Goal: Task Accomplishment & Management: Manage account settings

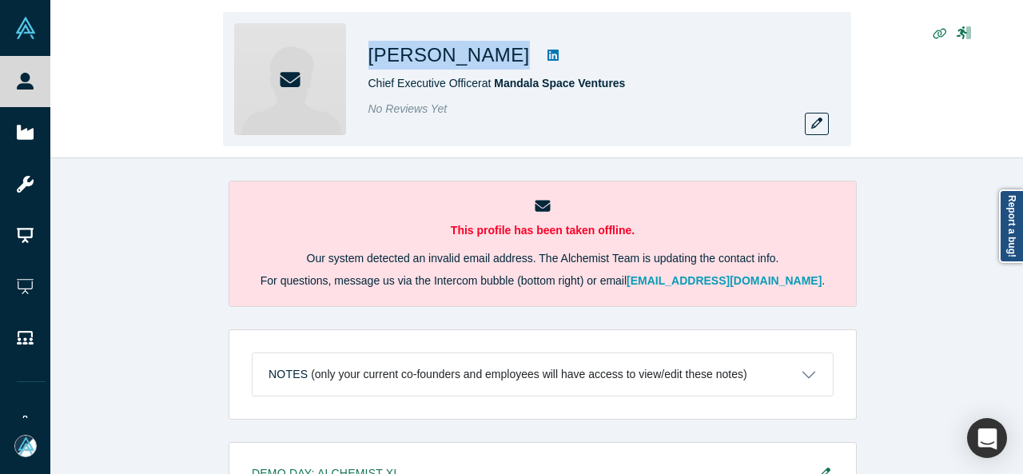
drag, startPoint x: 370, startPoint y: 63, endPoint x: 478, endPoint y: 64, distance: 107.9
click at [478, 64] on div "[PERSON_NAME]" at bounding box center [592, 55] width 448 height 29
copy div "[PERSON_NAME]"
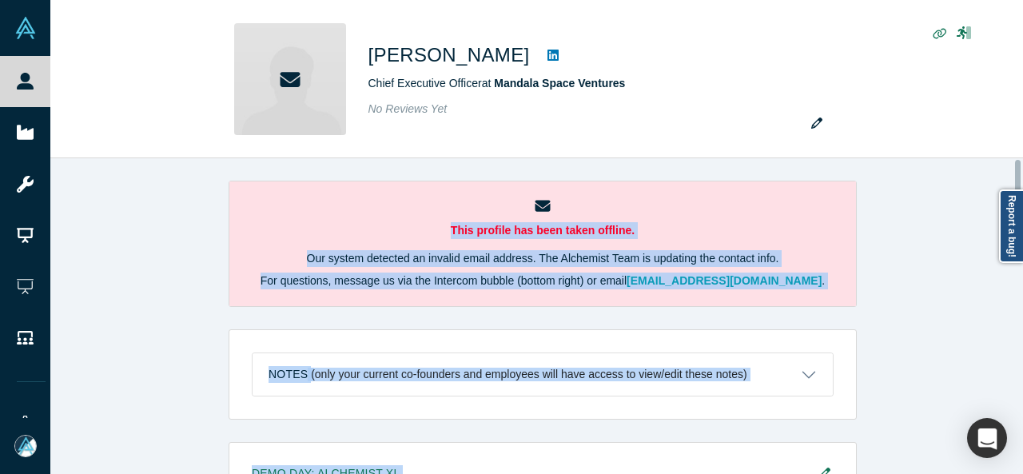
drag, startPoint x: 1019, startPoint y: 153, endPoint x: 1018, endPoint y: 176, distance: 23.2
click at [1017, 181] on div "[PERSON_NAME] Chief Executive Officer at Mandala Space Ventures No Reviews Yet …" at bounding box center [536, 237] width 973 height 474
click at [883, 327] on div "This profile has been taken offline. Our system detected an invalid email addre…" at bounding box center [542, 322] width 985 height 328
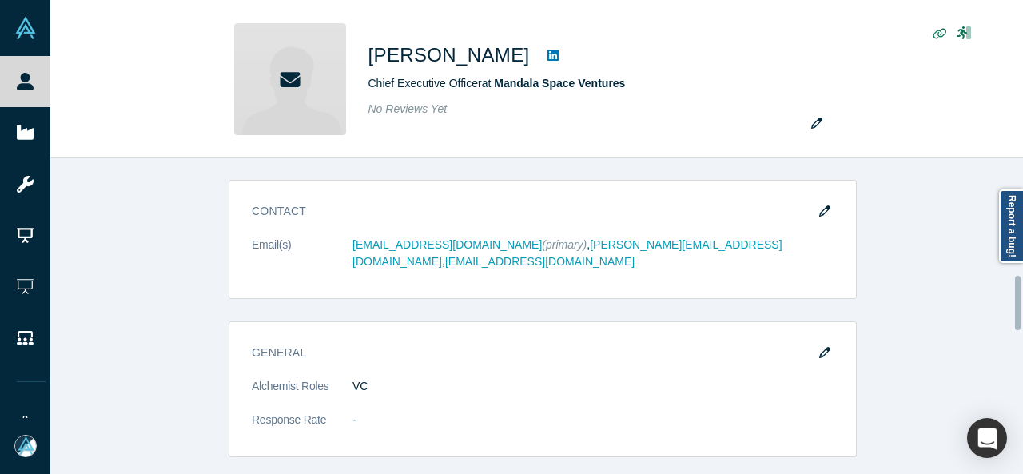
scroll to position [685, 0]
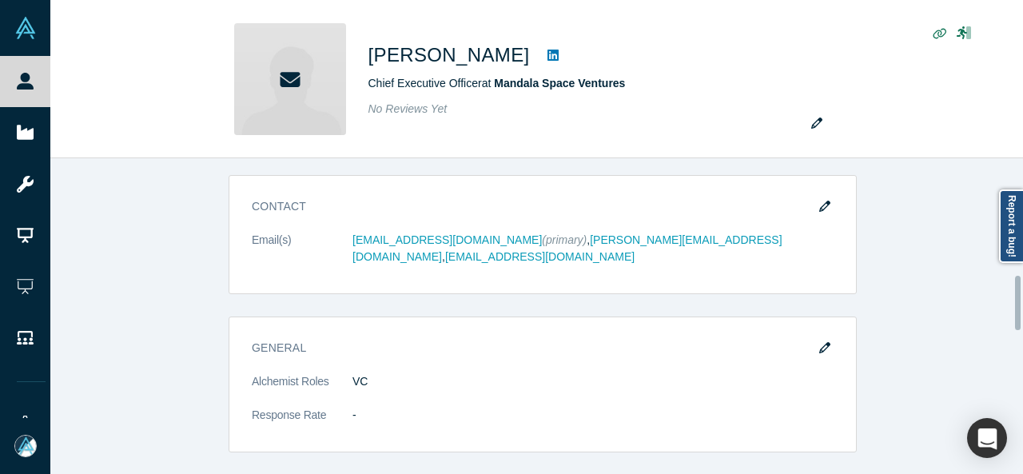
drag, startPoint x: 1018, startPoint y: 176, endPoint x: 997, endPoint y: 292, distance: 117.7
click at [997, 292] on div "This profile has been taken offline. Our system detected an invalid email addre…" at bounding box center [536, 316] width 973 height 316
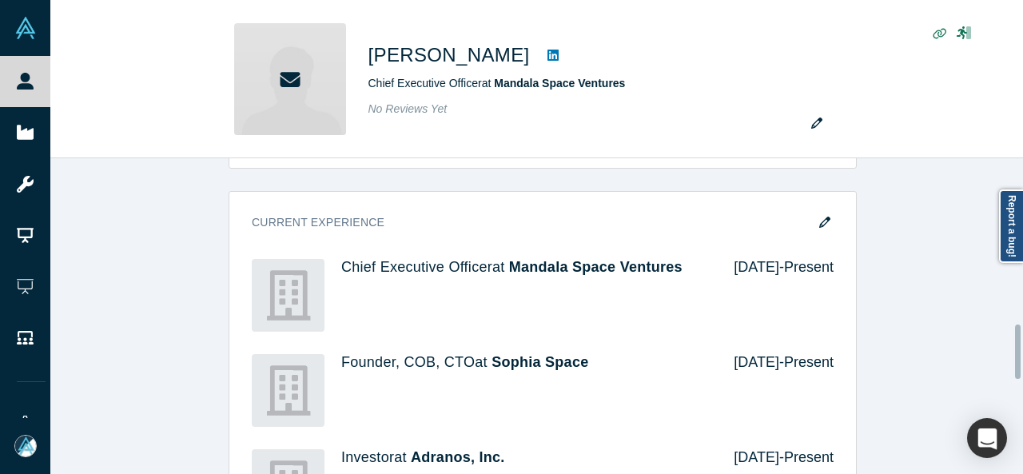
scroll to position [974, 0]
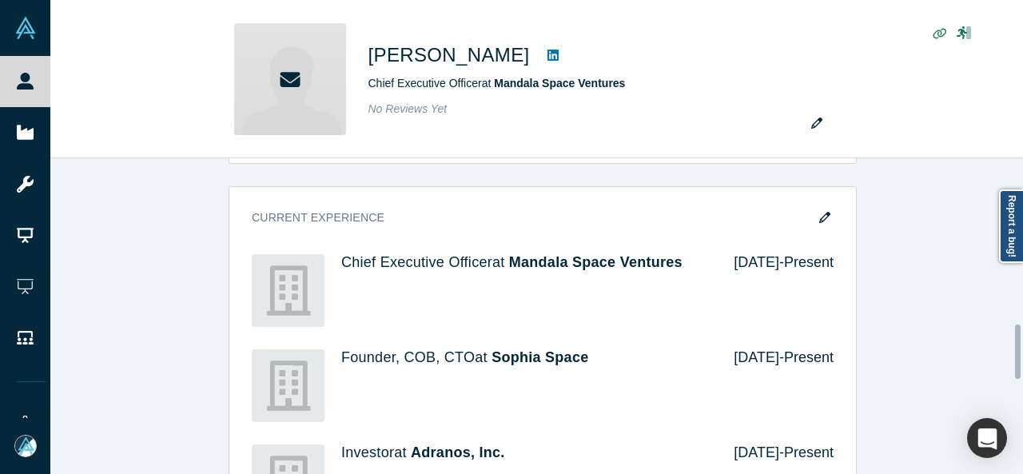
drag, startPoint x: 1018, startPoint y: 297, endPoint x: 1014, endPoint y: 345, distance: 49.0
click at [1014, 345] on div "This profile has been taken offline. Our system detected an invalid email addre…" at bounding box center [536, 316] width 973 height 316
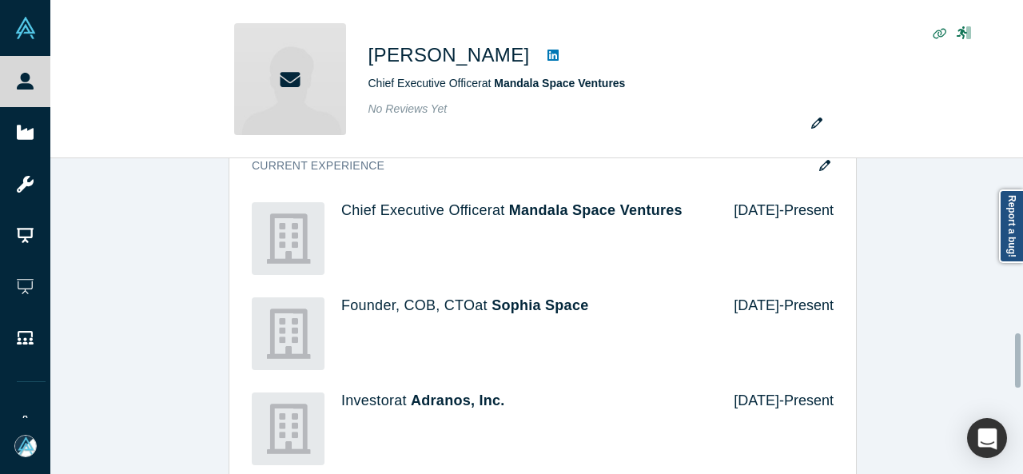
scroll to position [1016, 0]
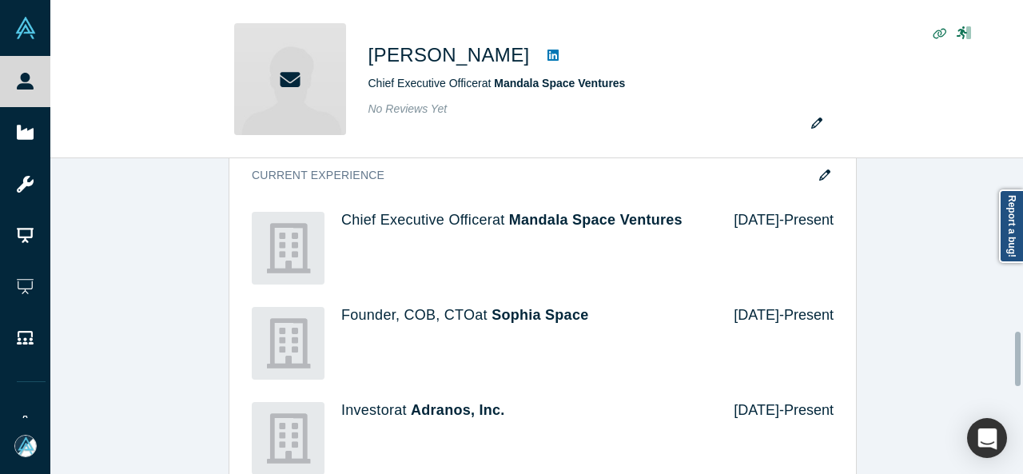
click at [1017, 348] on div at bounding box center [1018, 359] width 6 height 54
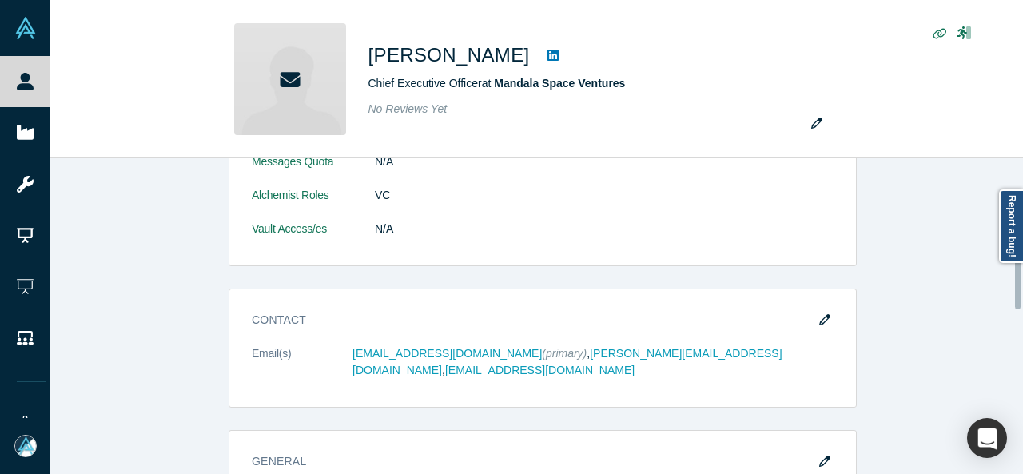
scroll to position [553, 0]
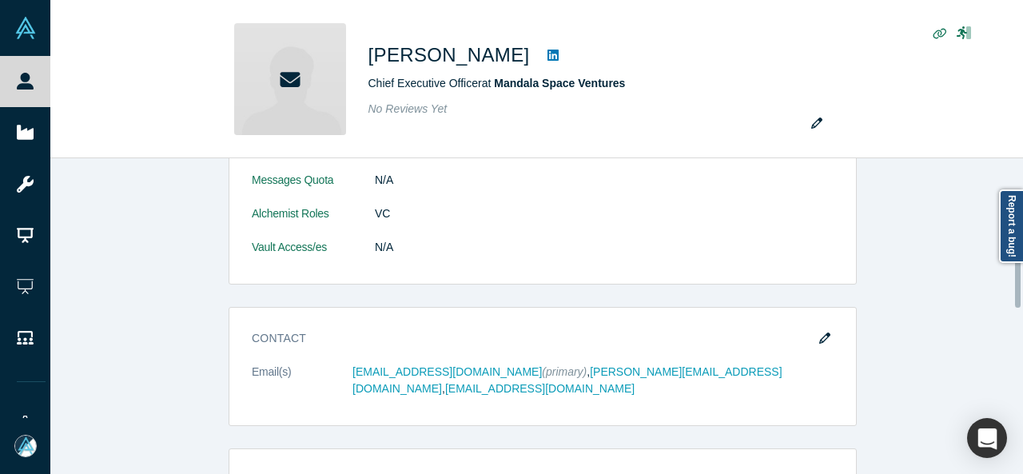
drag, startPoint x: 1017, startPoint y: 348, endPoint x: 1022, endPoint y: 269, distance: 78.5
click at [1022, 269] on div "This profile has been taken offline. Our system detected an invalid email addre…" at bounding box center [536, 316] width 973 height 316
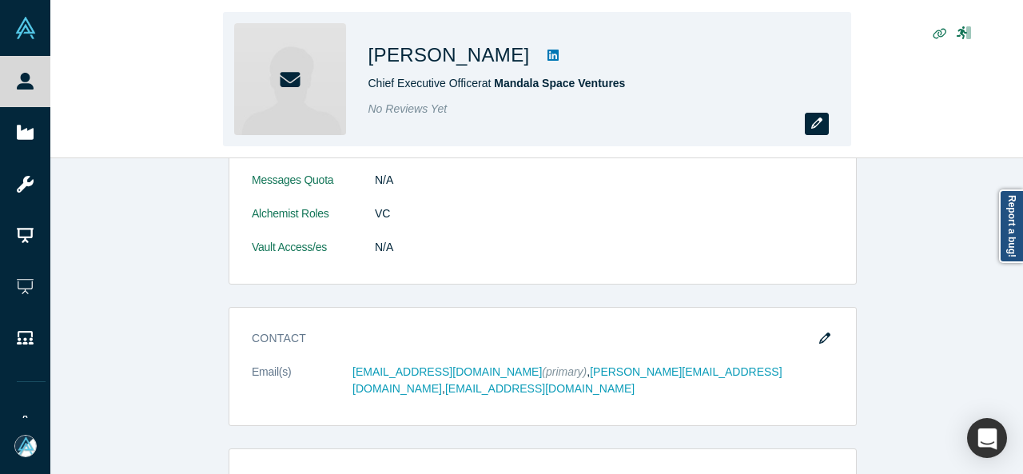
click at [817, 121] on icon "button" at bounding box center [816, 122] width 11 height 11
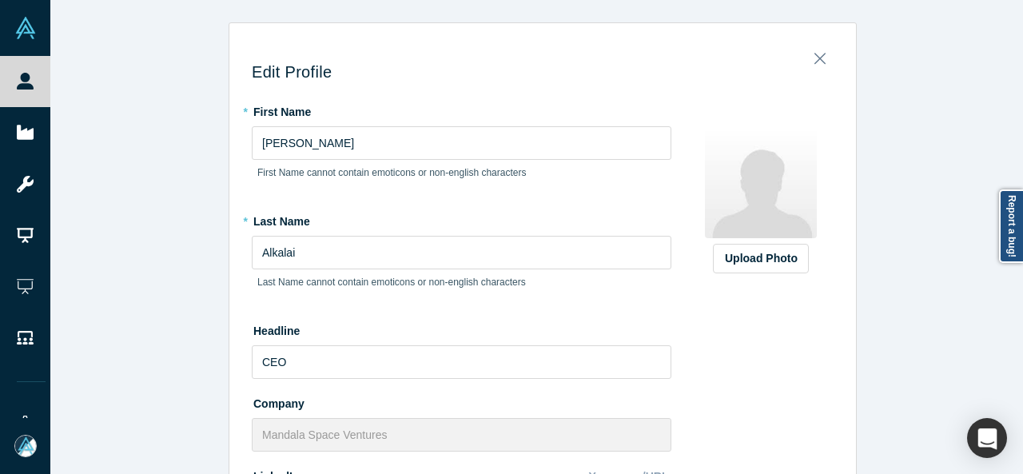
scroll to position [455, 0]
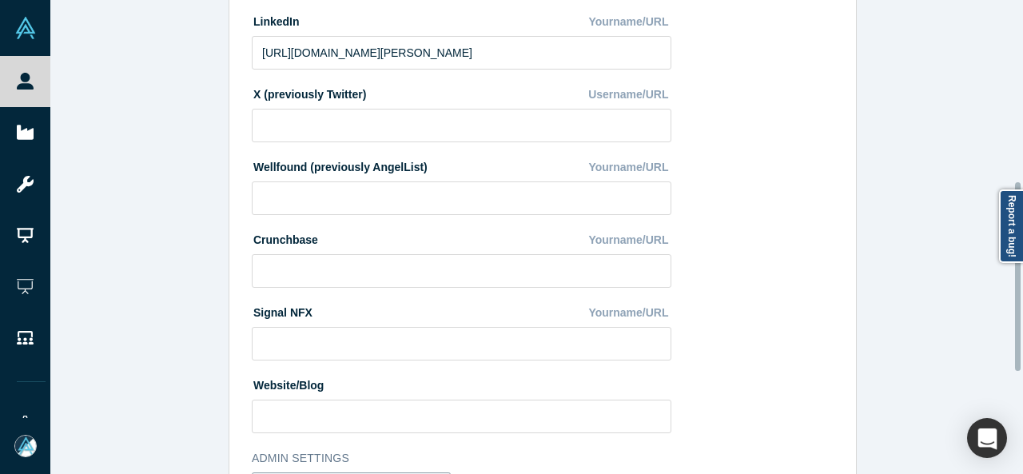
click at [1021, 277] on div at bounding box center [1019, 237] width 5 height 471
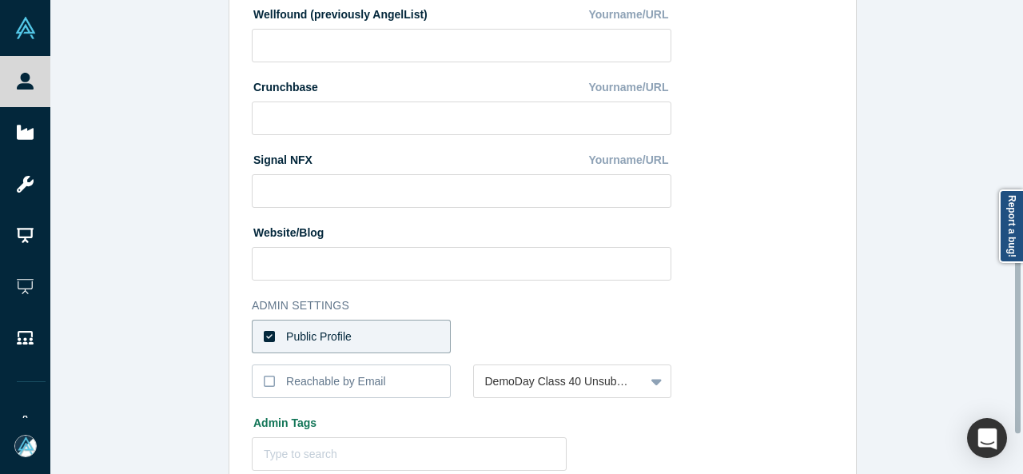
scroll to position [614, 0]
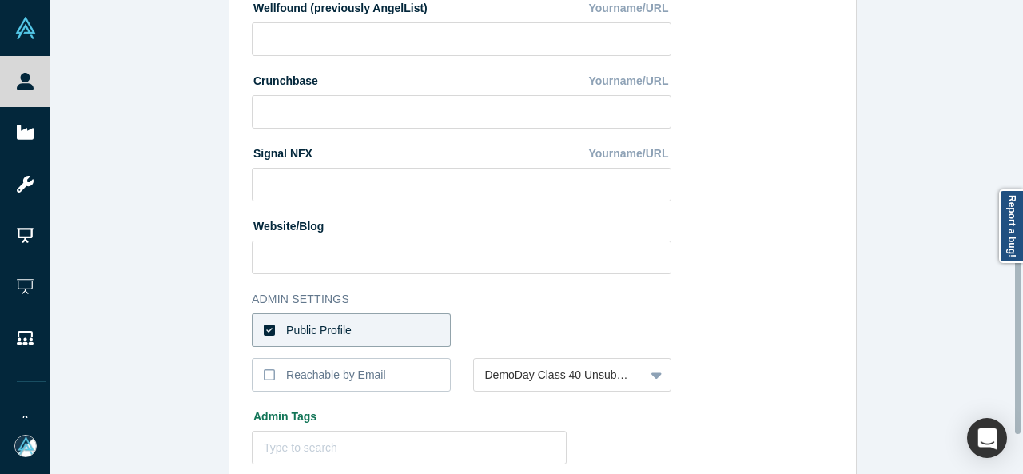
drag, startPoint x: 1018, startPoint y: 279, endPoint x: 1014, endPoint y: 342, distance: 63.3
click at [1014, 342] on div "Edit Profile * First Name [PERSON_NAME] First Name cannot contain emoticons or …" at bounding box center [536, 237] width 973 height 474
click at [374, 372] on label "Reachable by Email" at bounding box center [351, 375] width 199 height 34
click at [0, 0] on input "Reachable by Email" at bounding box center [0, 0] width 0 height 0
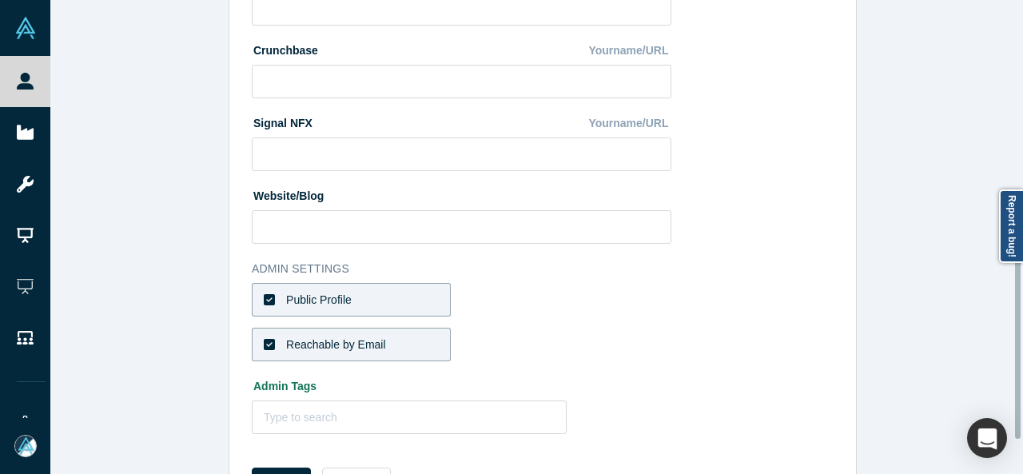
scroll to position [710, 0]
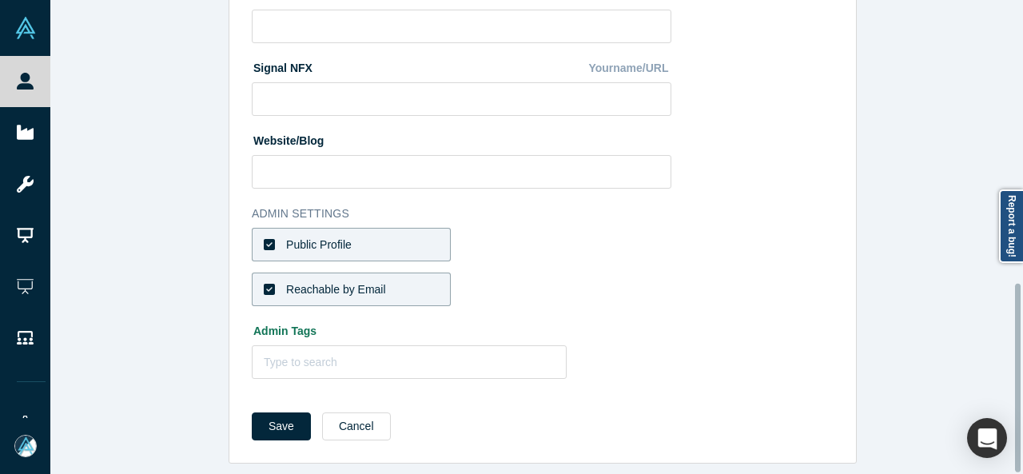
drag, startPoint x: 1018, startPoint y: 368, endPoint x: 1013, endPoint y: 420, distance: 52.2
click at [1013, 420] on div "Edit Profile * First Name [PERSON_NAME] First Name cannot contain emoticons or …" at bounding box center [536, 237] width 973 height 474
click at [274, 423] on button "Save" at bounding box center [281, 426] width 59 height 28
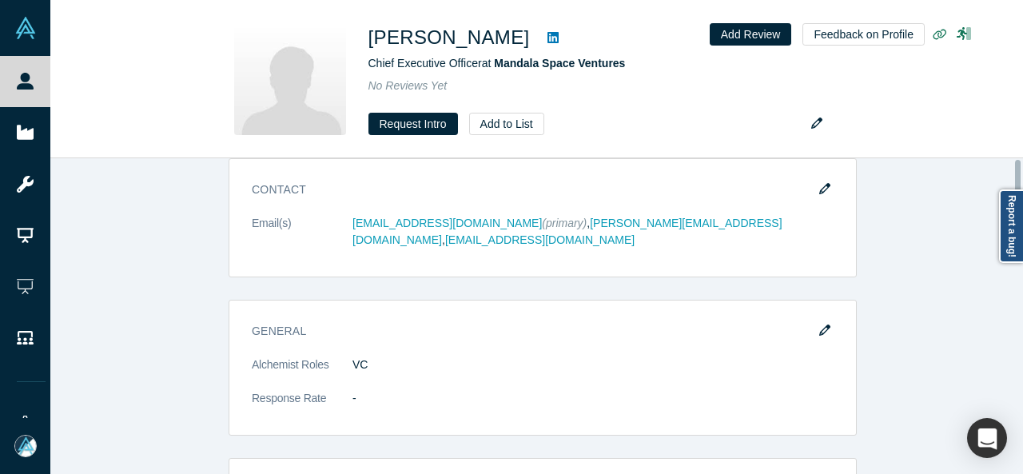
scroll to position [0, 0]
